Goal: Complete application form

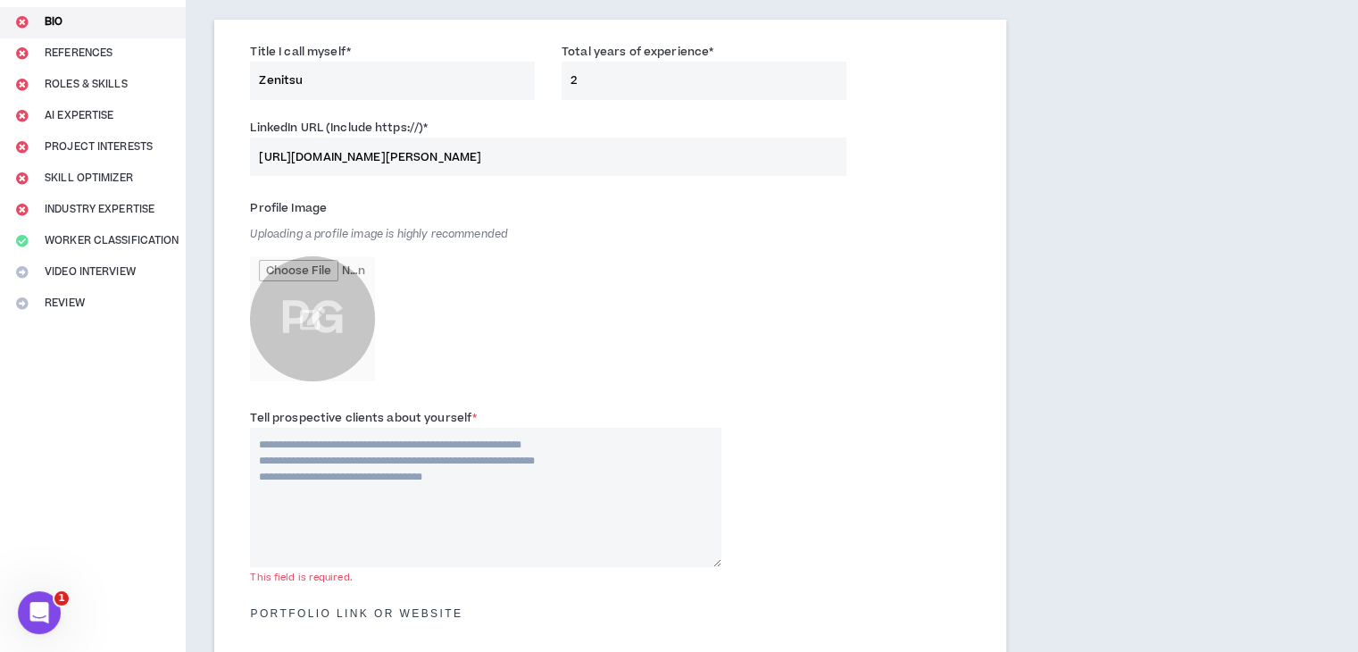
scroll to position [179, 0]
click at [293, 301] on input "file" at bounding box center [312, 318] width 125 height 125
type input "**********"
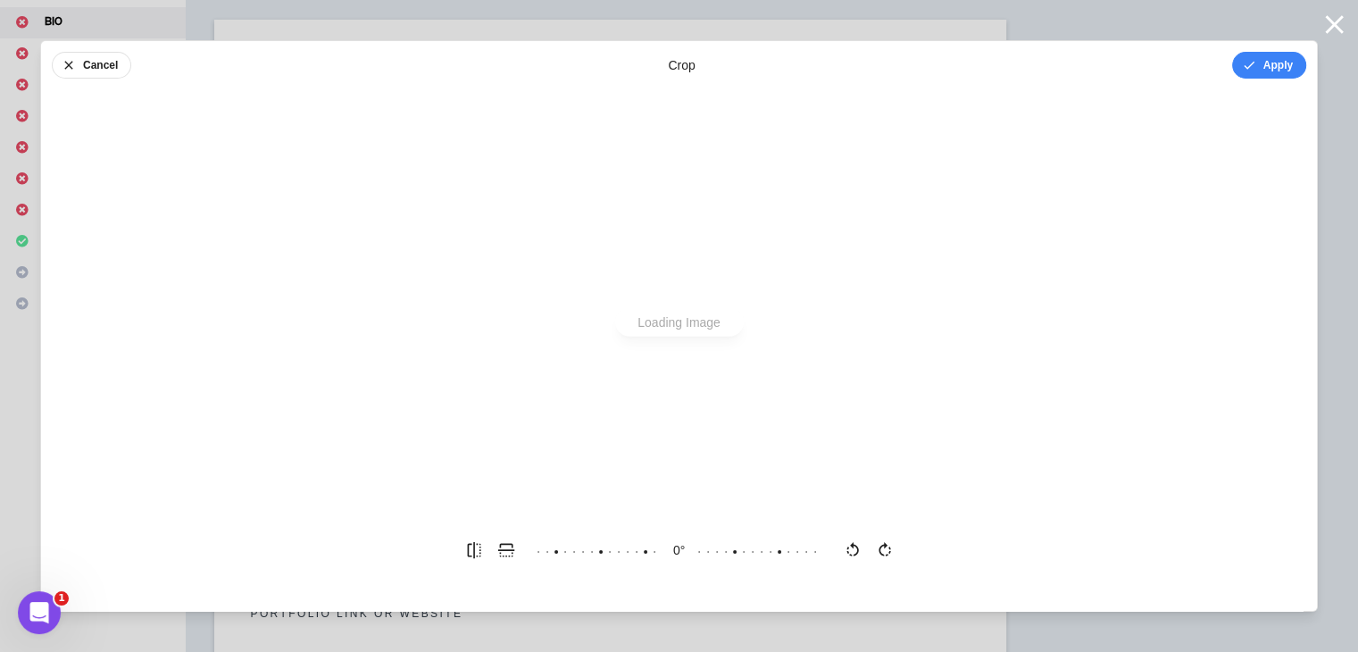
scroll to position [0, 0]
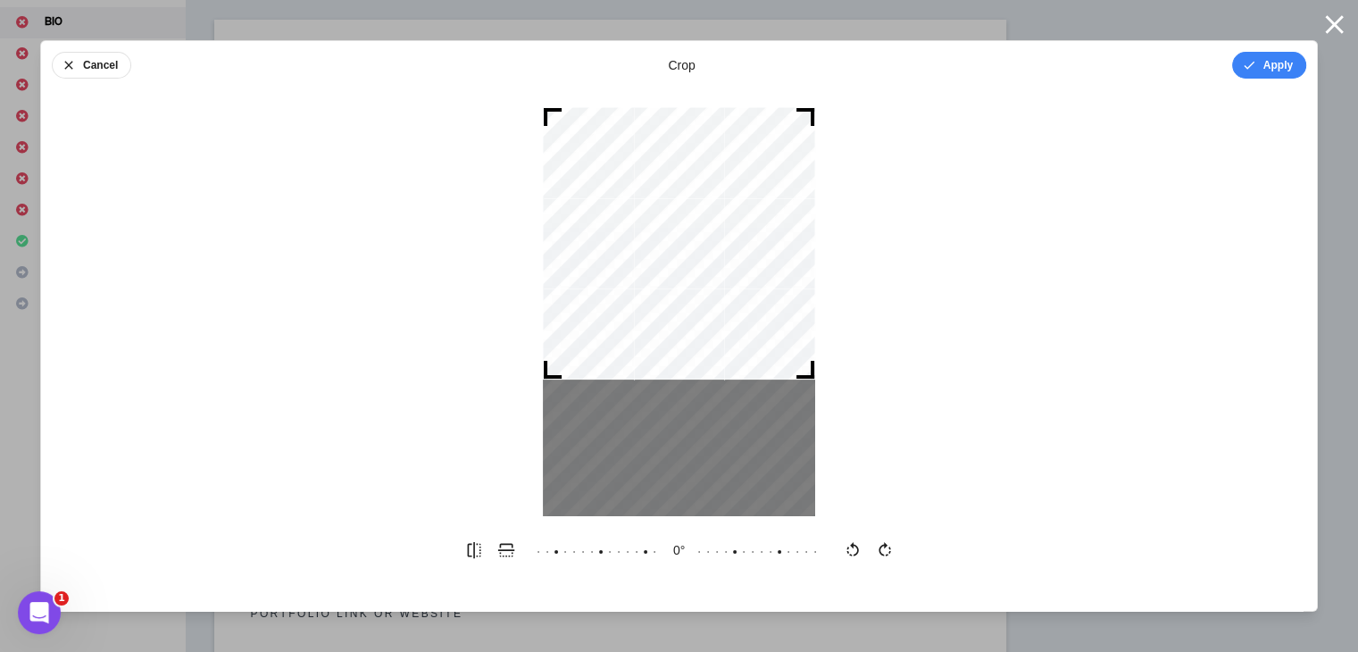
drag, startPoint x: 664, startPoint y: 325, endPoint x: 677, endPoint y: 208, distance: 117.7
click at [677, 208] on div at bounding box center [679, 243] width 272 height 272
click at [1257, 62] on button "Apply" at bounding box center [1269, 65] width 74 height 27
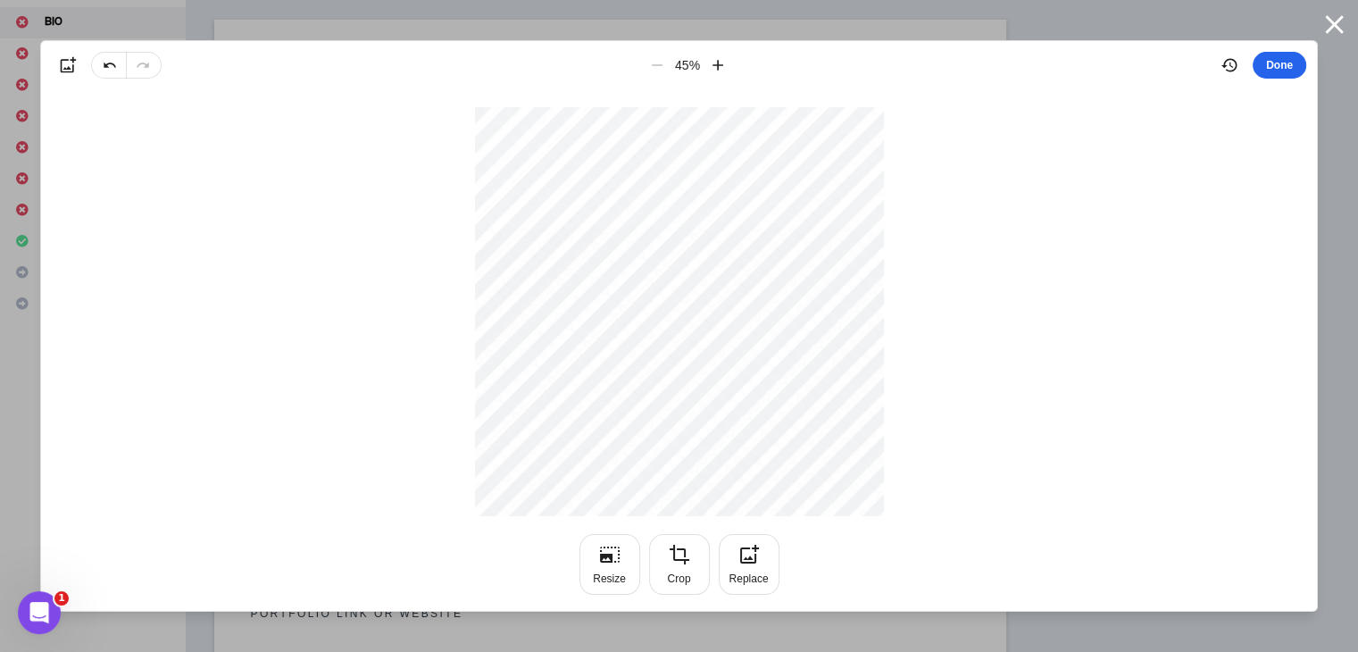
click at [1267, 58] on button "Done" at bounding box center [1279, 65] width 54 height 27
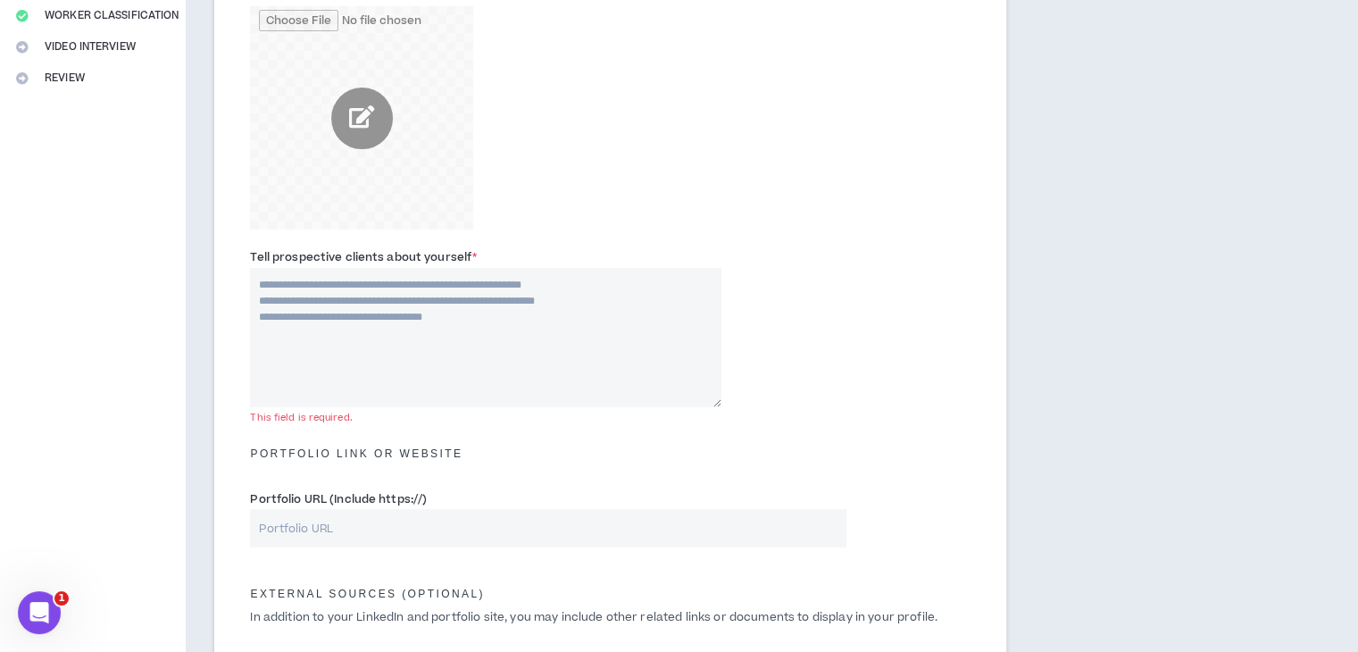
scroll to position [446, 0]
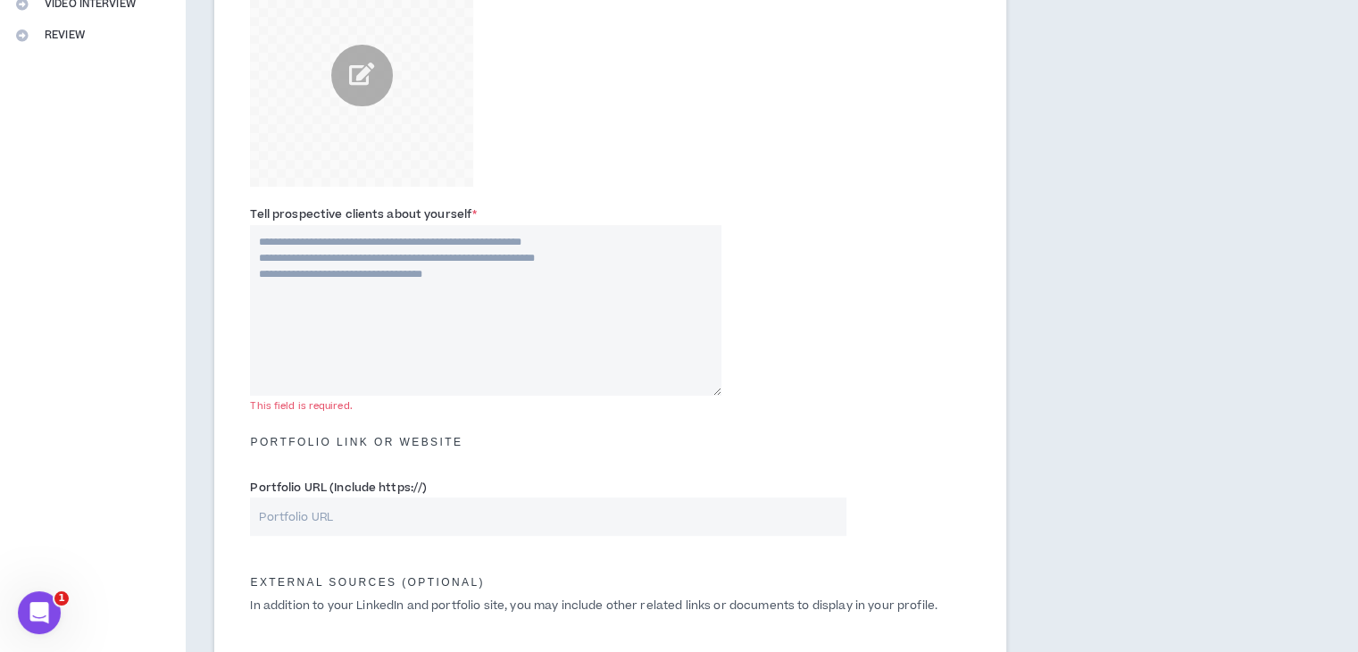
drag, startPoint x: 718, startPoint y: 359, endPoint x: 694, endPoint y: 399, distance: 46.4
click at [694, 395] on textarea "Tell prospective clients about yourself *" at bounding box center [485, 310] width 471 height 170
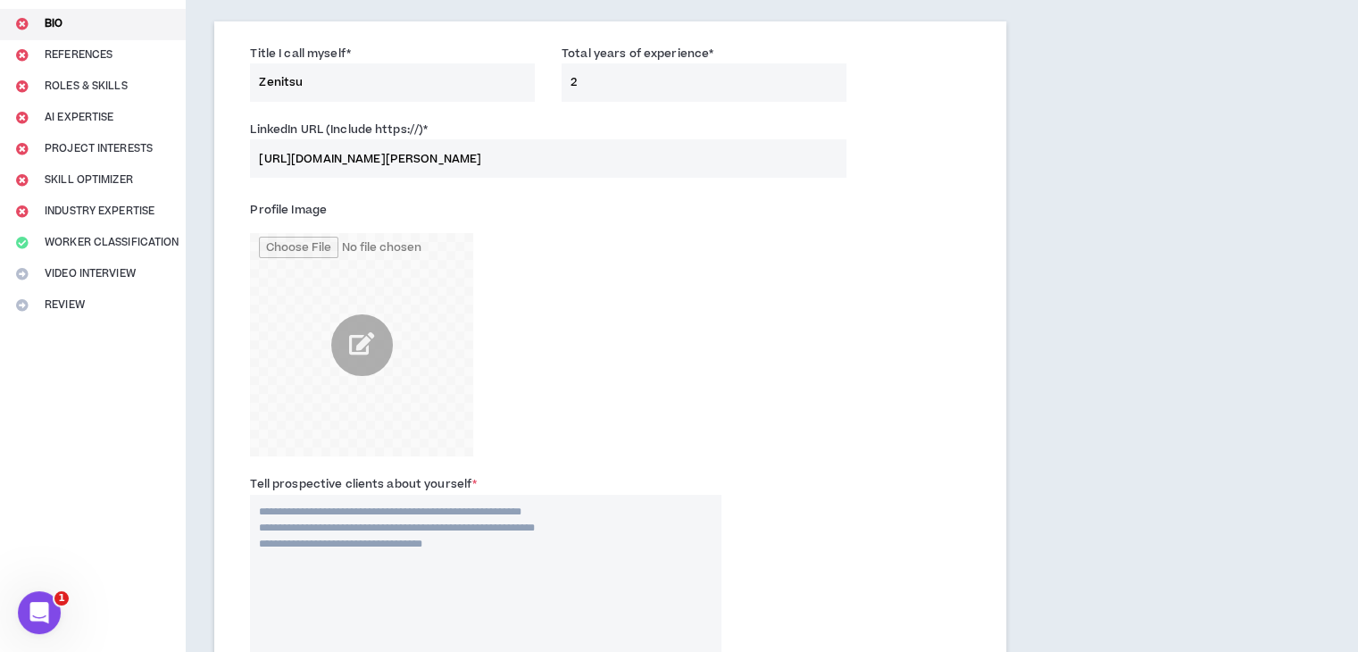
scroll to position [179, 0]
drag, startPoint x: 264, startPoint y: 508, endPoint x: 287, endPoint y: 515, distance: 23.4
click at [287, 515] on textarea "Tell prospective clients about yourself *" at bounding box center [485, 582] width 471 height 179
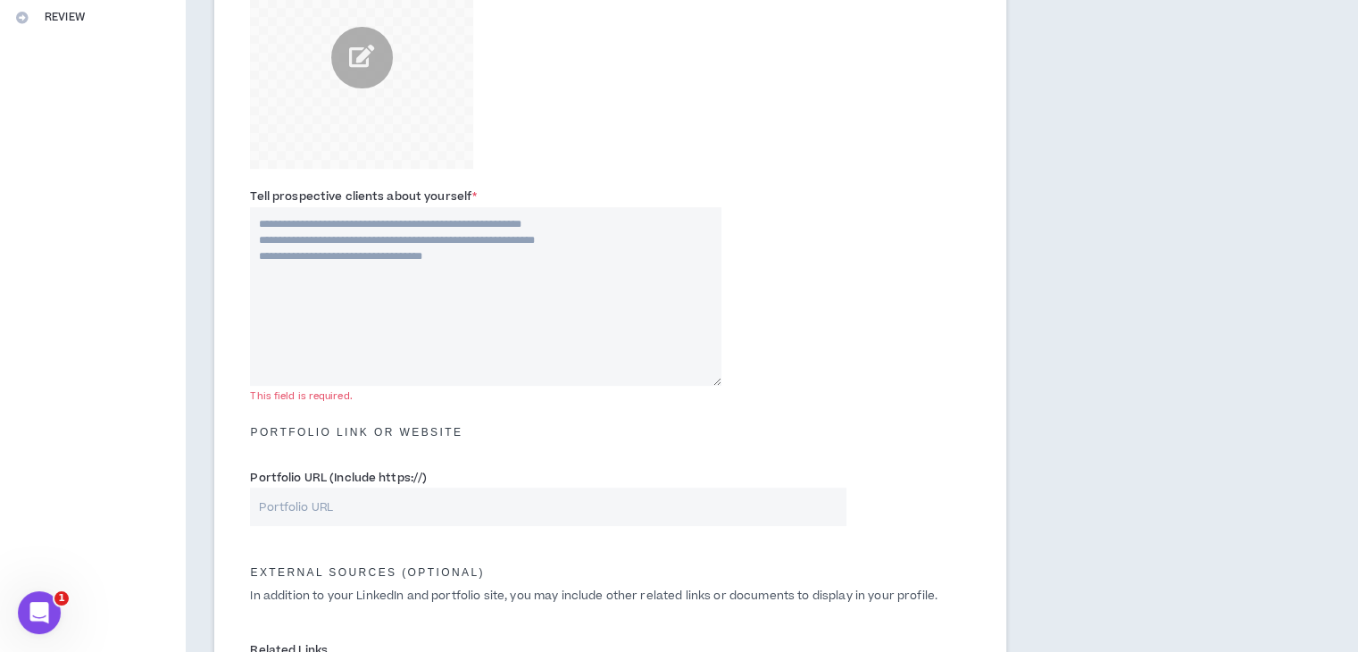
scroll to position [396, 0]
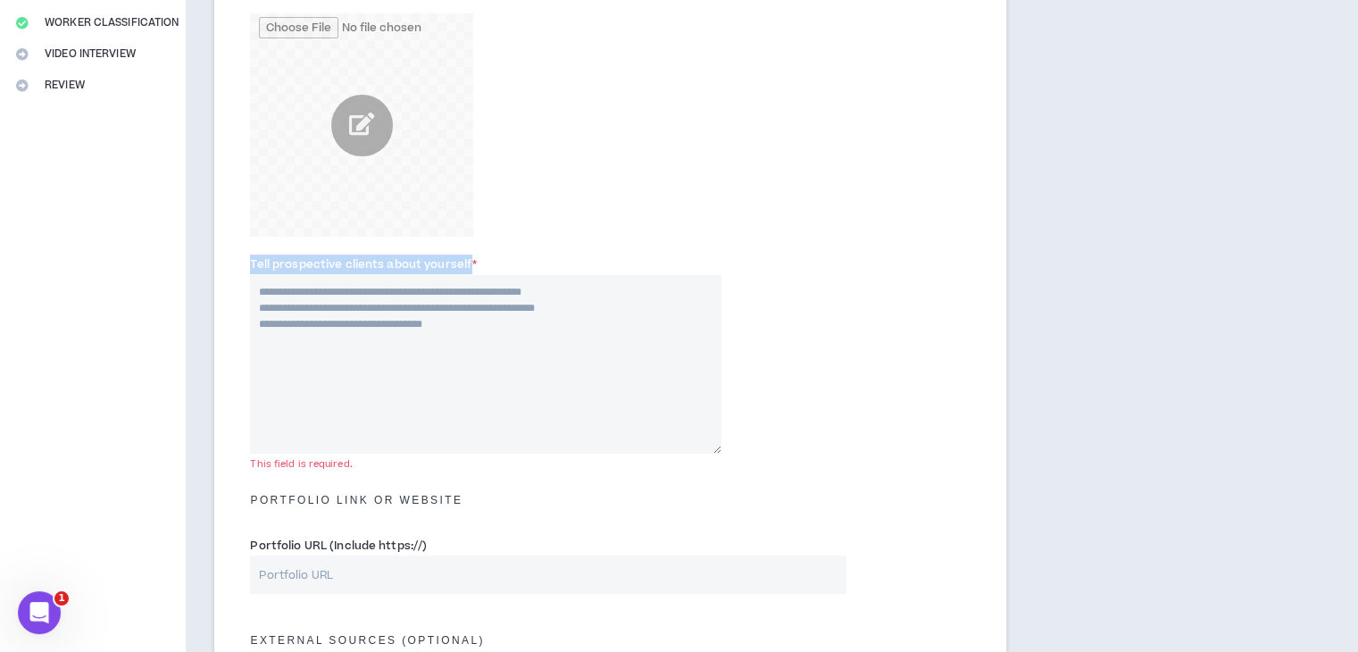
drag, startPoint x: 250, startPoint y: 262, endPoint x: 466, endPoint y: 262, distance: 216.0
click at [466, 262] on div "Tell prospective clients about yourself * This field is required." at bounding box center [485, 353] width 471 height 198
copy label "Tell prospective clients about yourself"
click at [312, 304] on textarea "Tell prospective clients about yourself *" at bounding box center [485, 364] width 471 height 179
paste textarea "**********"
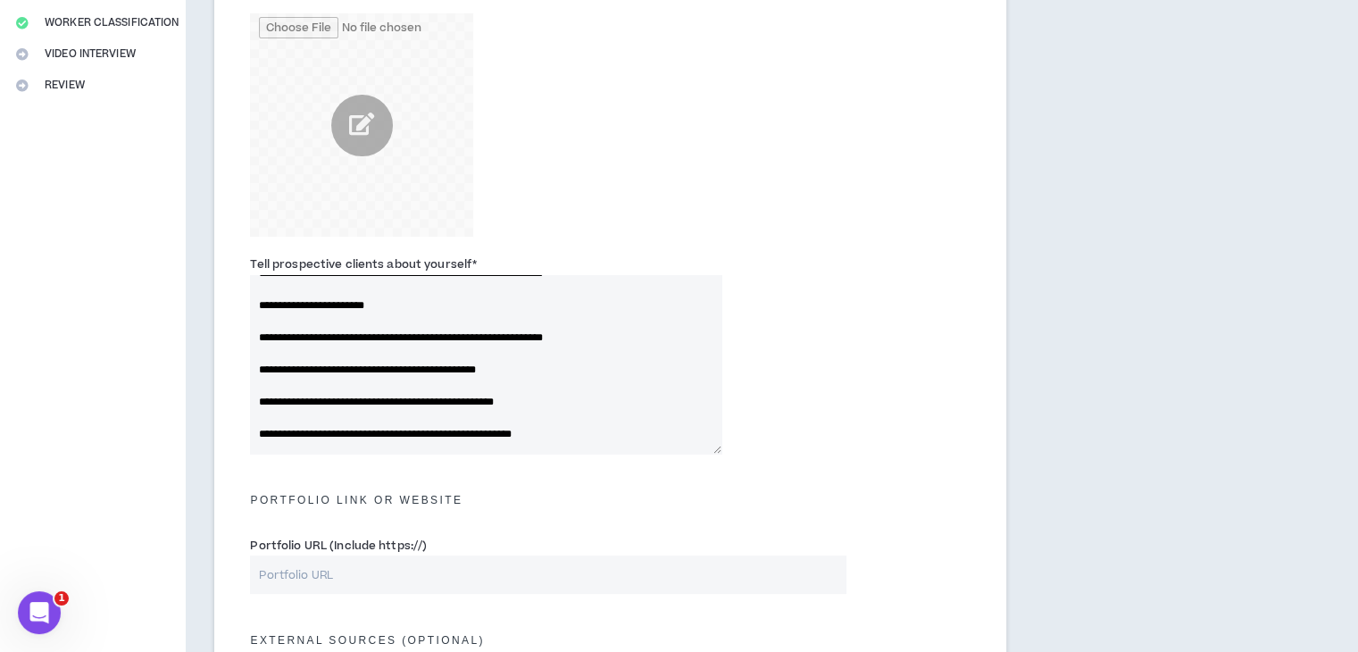
scroll to position [200, 0]
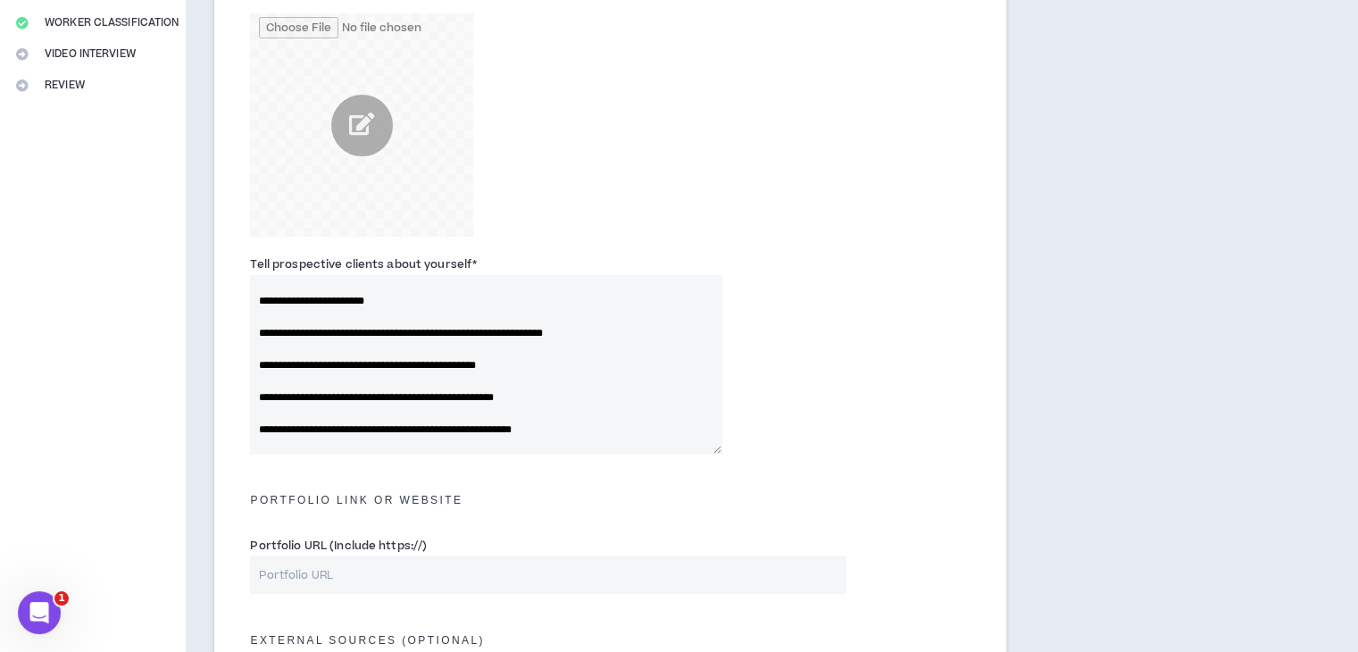
click at [275, 347] on textarea "Tell prospective clients about yourself *" at bounding box center [485, 364] width 471 height 179
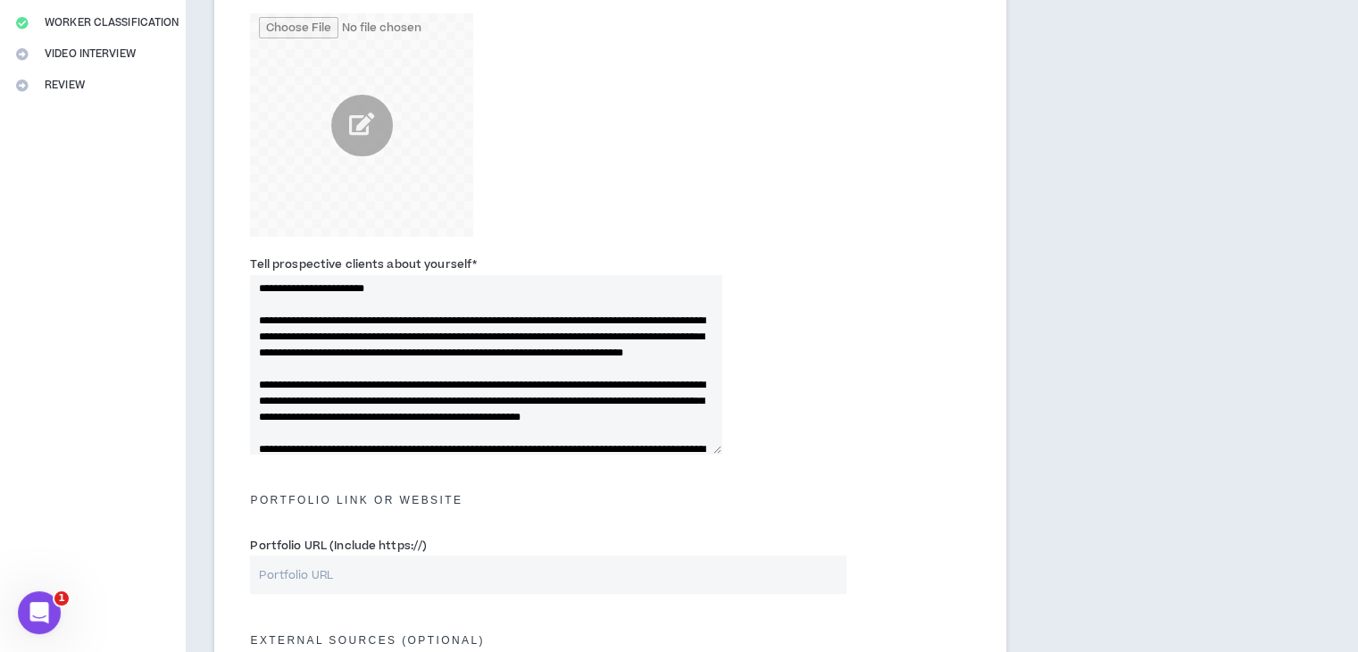
scroll to position [0, 0]
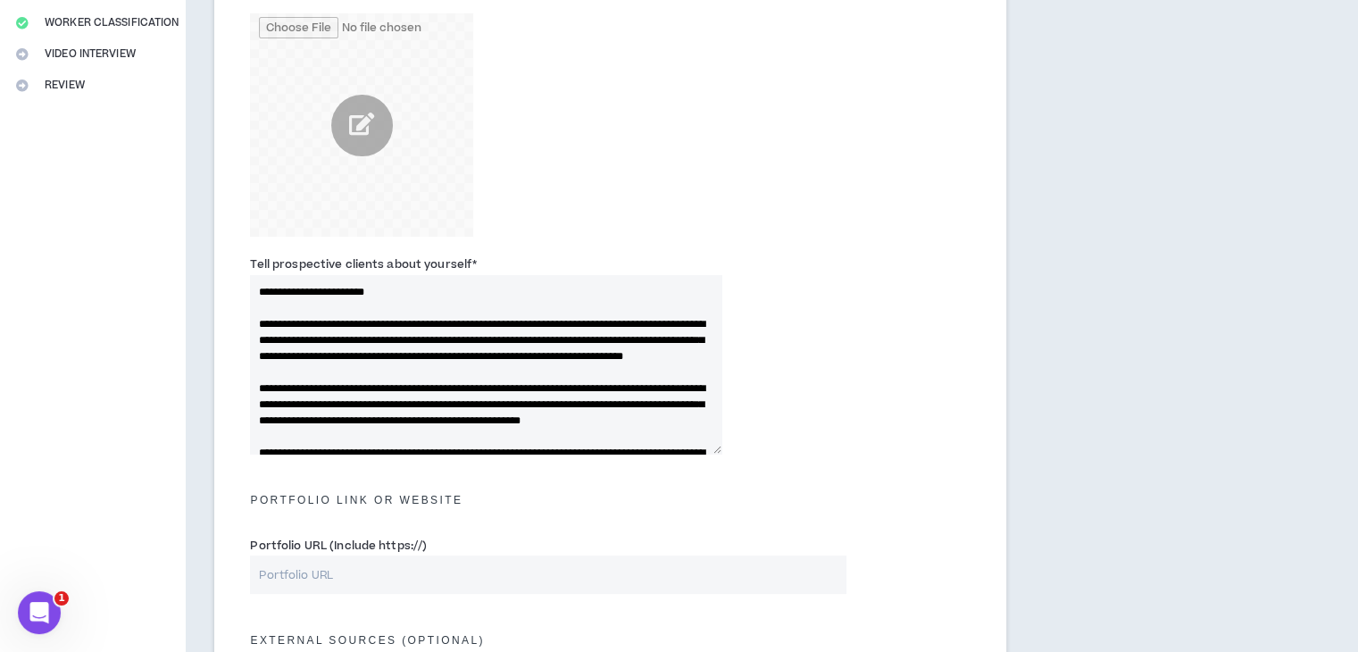
drag, startPoint x: 981, startPoint y: 244, endPoint x: 945, endPoint y: 226, distance: 39.9
click at [958, 229] on div "Profile Image" at bounding box center [610, 110] width 747 height 278
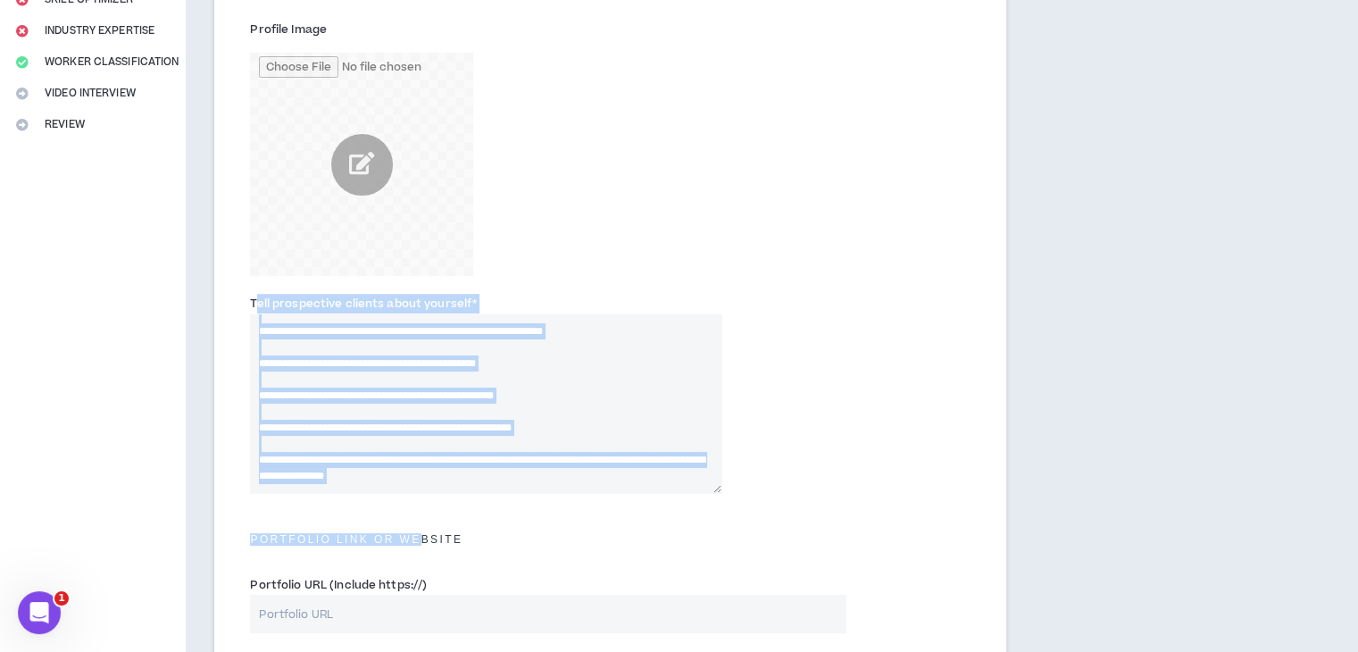
scroll to position [289, 0]
drag, startPoint x: 259, startPoint y: 317, endPoint x: 421, endPoint y: 519, distance: 259.0
click at [425, 527] on form "Title I call myself * Zenitsu Total years of experience * 2 LinkedIn URL (Inclu…" at bounding box center [610, 416] width 747 height 1115
click at [571, 435] on textarea "Tell prospective clients about yourself *" at bounding box center [485, 403] width 471 height 179
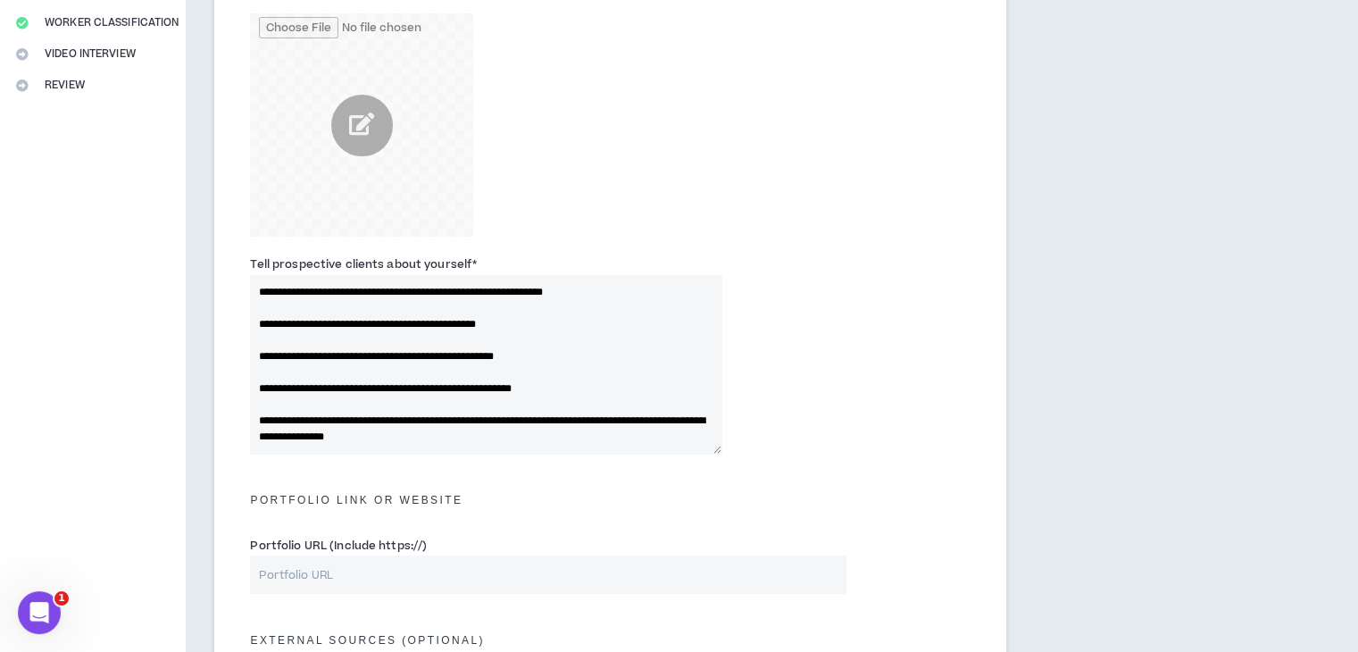
drag, startPoint x: 254, startPoint y: 287, endPoint x: 540, endPoint y: 495, distance: 353.3
click at [540, 495] on form "Title I call myself * Zenitsu Total years of experience * 2 LinkedIn URL (Inclu…" at bounding box center [610, 377] width 747 height 1115
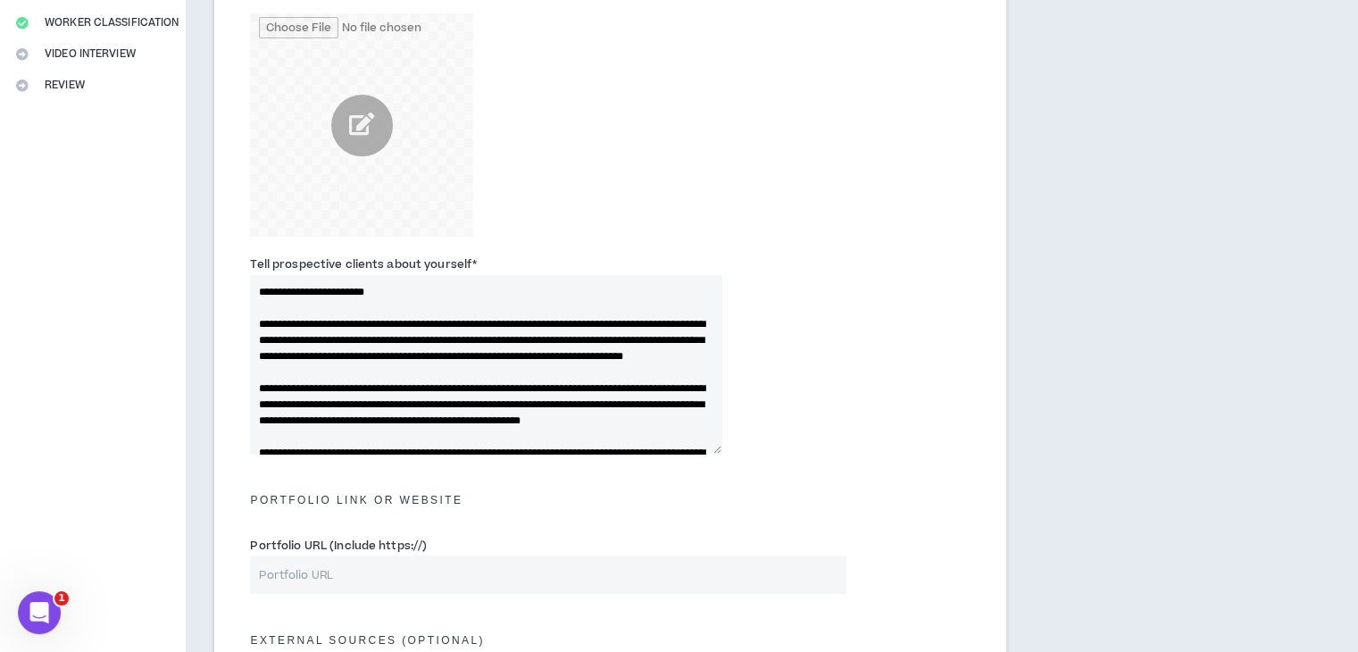
drag, startPoint x: 523, startPoint y: 432, endPoint x: 211, endPoint y: 202, distance: 388.1
click at [211, 202] on div "Bio [DATE] Please summarize your background for prospective clients. Title I ca…" at bounding box center [610, 355] width 849 height 1343
type textarea "**********"
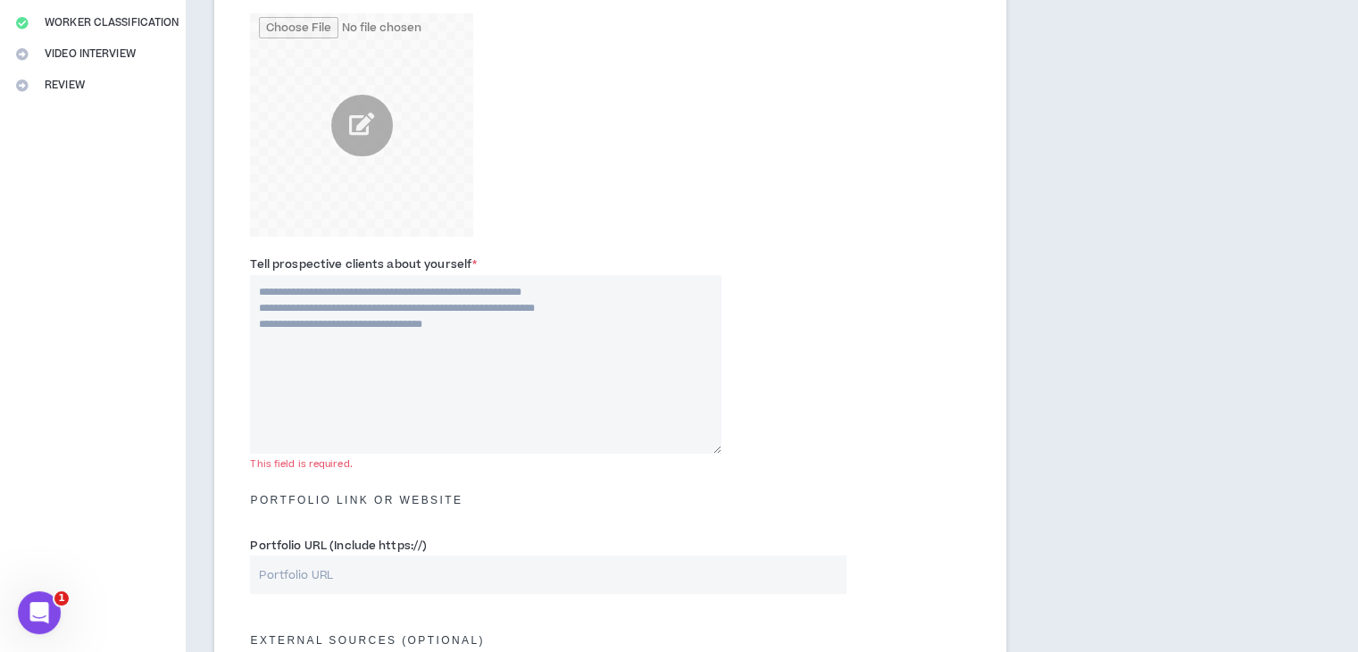
paste textarea "**********"
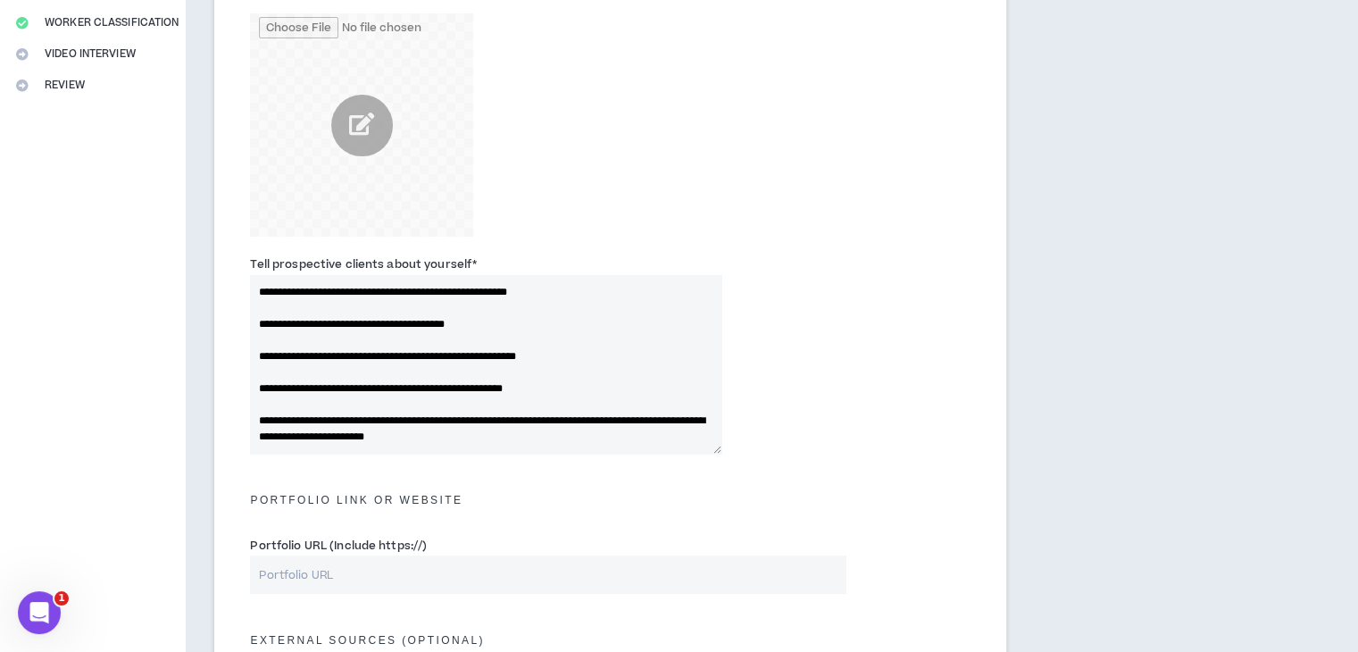
scroll to position [304, 0]
type textarea "**********"
click at [416, 572] on input "Portfolio URL (Include https://)" at bounding box center [547, 574] width 595 height 38
